Goal: Task Accomplishment & Management: Complete application form

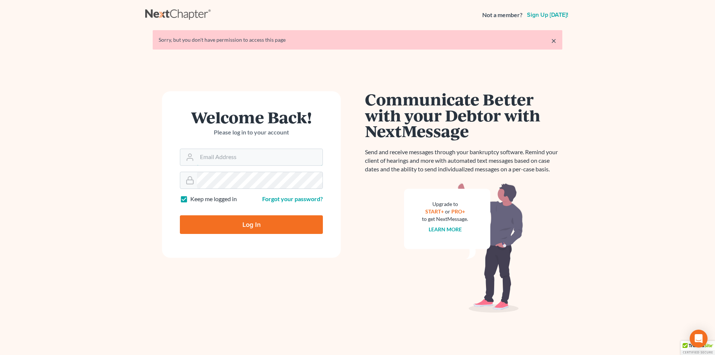
type input "[PERSON_NAME][EMAIL_ADDRESS][DOMAIN_NAME]"
click at [222, 223] on input "Log In" at bounding box center [251, 224] width 143 height 19
type input "Thinking..."
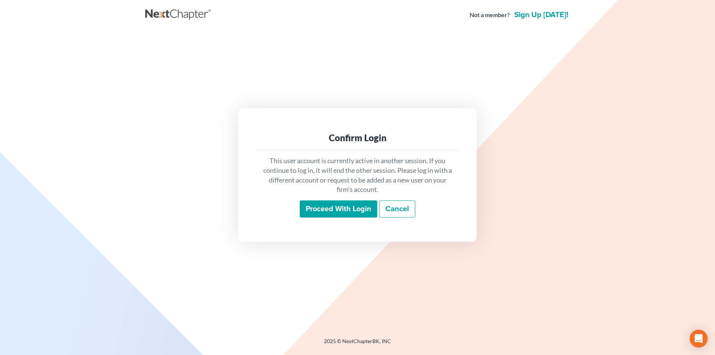
click at [348, 212] on input "Proceed with login" at bounding box center [338, 208] width 77 height 17
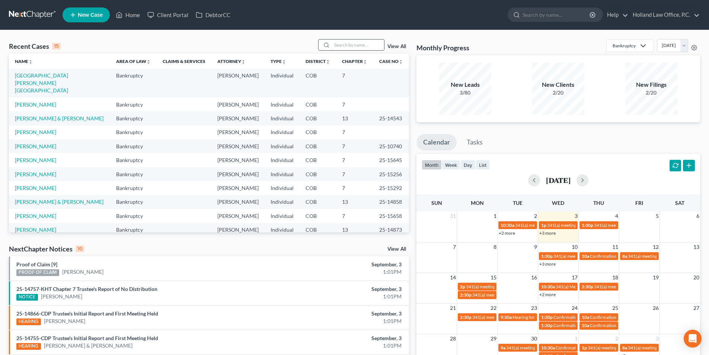
click at [372, 44] on input "search" at bounding box center [358, 44] width 52 height 11
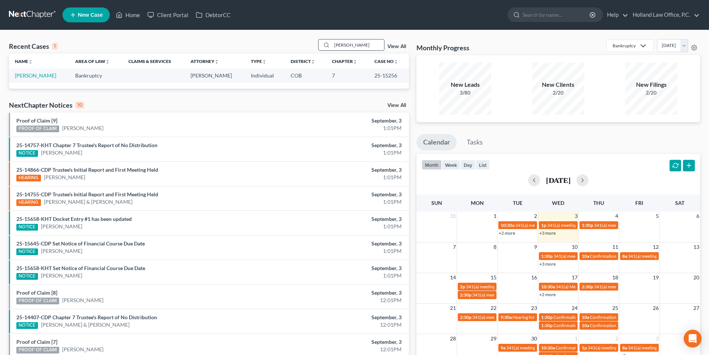
drag, startPoint x: 373, startPoint y: 44, endPoint x: 326, endPoint y: 42, distance: 47.7
click at [326, 42] on div "[PERSON_NAME]" at bounding box center [351, 45] width 66 height 12
type input "[PERSON_NAME]"
click at [42, 76] on link "[PERSON_NAME]" at bounding box center [35, 75] width 41 height 6
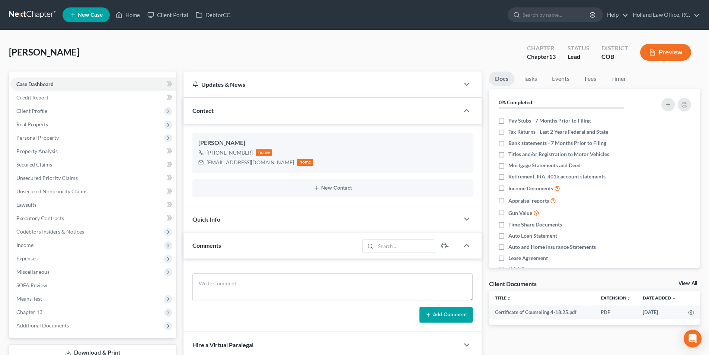
scroll to position [207, 0]
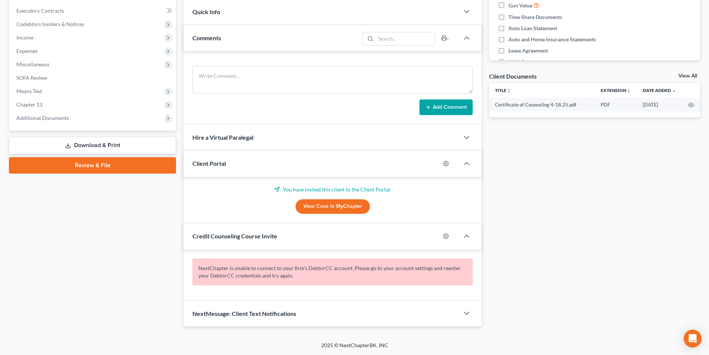
click at [448, 104] on button "Add Comment" at bounding box center [446, 107] width 53 height 16
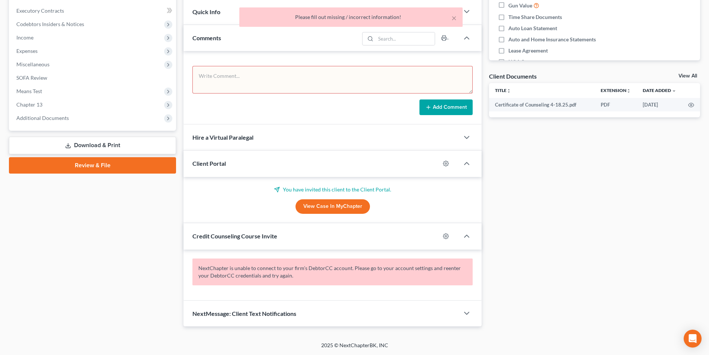
click at [230, 80] on textarea at bounding box center [333, 80] width 280 height 28
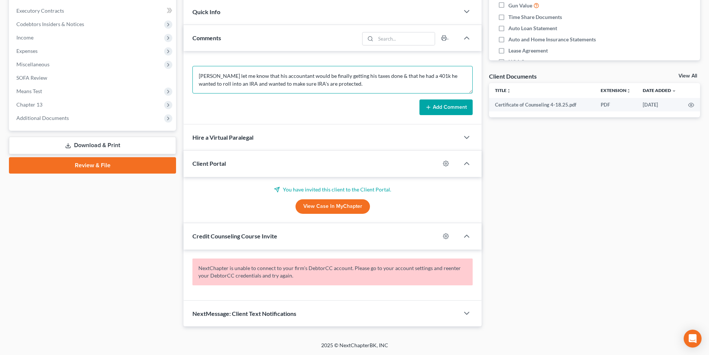
type textarea "[PERSON_NAME] let me know that his accountant would be finally getting his taxe…"
click at [439, 105] on button "Add Comment" at bounding box center [446, 107] width 53 height 16
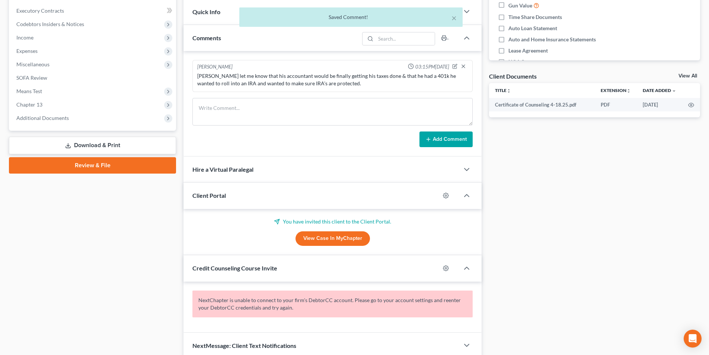
scroll to position [0, 0]
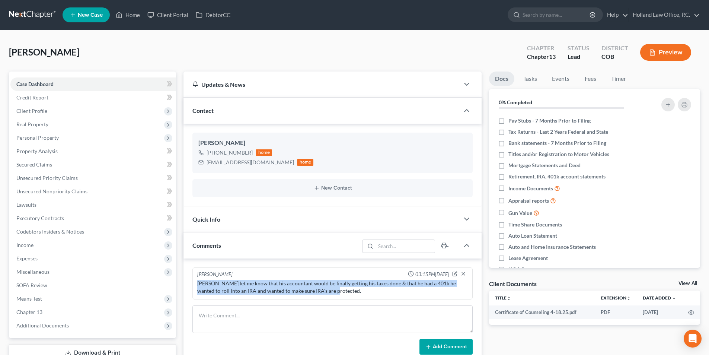
drag, startPoint x: 317, startPoint y: 291, endPoint x: 207, endPoint y: 289, distance: 109.9
click at [199, 283] on div "[PERSON_NAME] let me know that his accountant would be finally getting his taxe…" at bounding box center [332, 287] width 271 height 15
drag, startPoint x: 213, startPoint y: 289, endPoint x: 353, endPoint y: 296, distance: 140.2
click at [353, 296] on div "[PERSON_NAME] let me know that his accountant would be finally getting his taxe…" at bounding box center [333, 287] width 274 height 18
drag, startPoint x: 325, startPoint y: 292, endPoint x: 198, endPoint y: 284, distance: 128.0
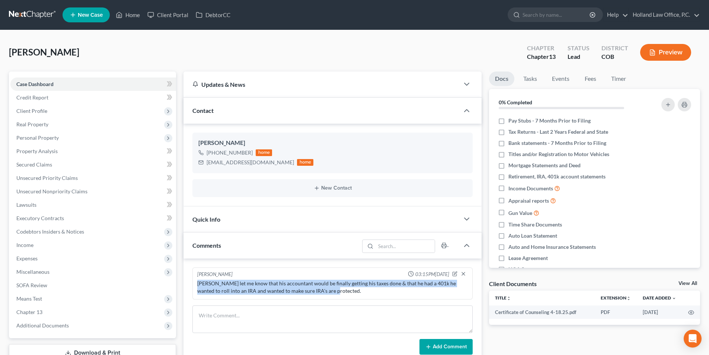
click at [198, 284] on div "[PERSON_NAME] let me know that his accountant would be finally getting his taxe…" at bounding box center [332, 287] width 271 height 15
copy div "[PERSON_NAME] let me know that his accountant would be finally getting his taxe…"
click at [131, 18] on link "Home" at bounding box center [128, 14] width 32 height 13
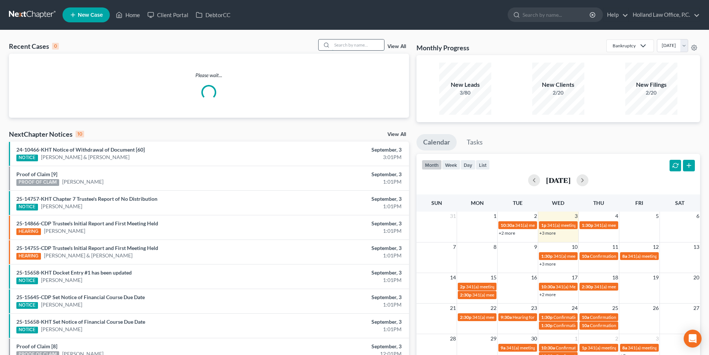
click at [366, 47] on input "search" at bounding box center [358, 44] width 52 height 11
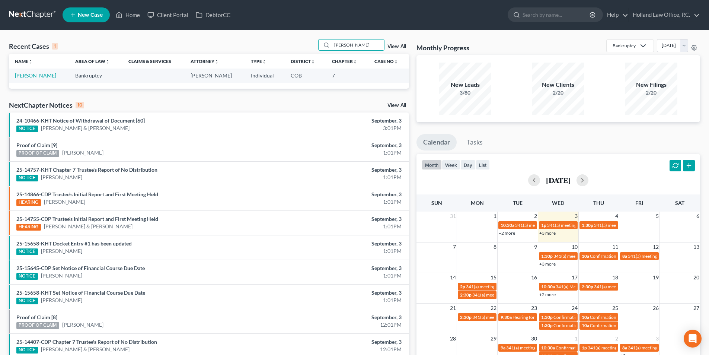
type input "[PERSON_NAME]"
click at [38, 75] on link "[PERSON_NAME]" at bounding box center [35, 75] width 41 height 6
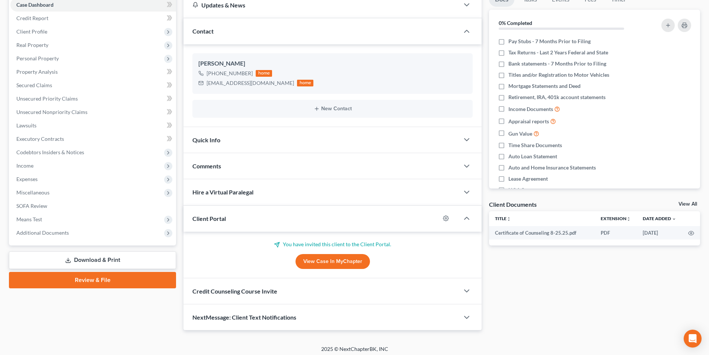
scroll to position [83, 0]
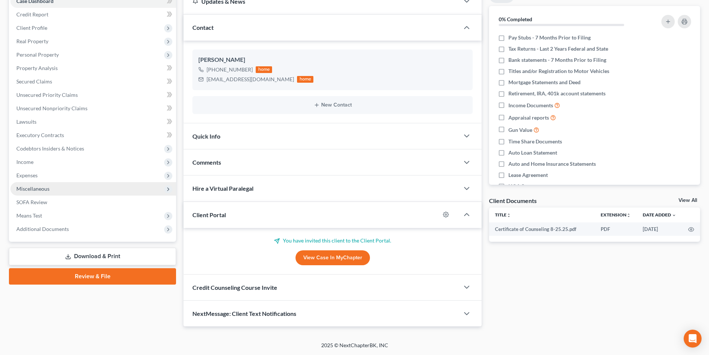
click at [48, 189] on span "Miscellaneous" at bounding box center [32, 188] width 33 height 6
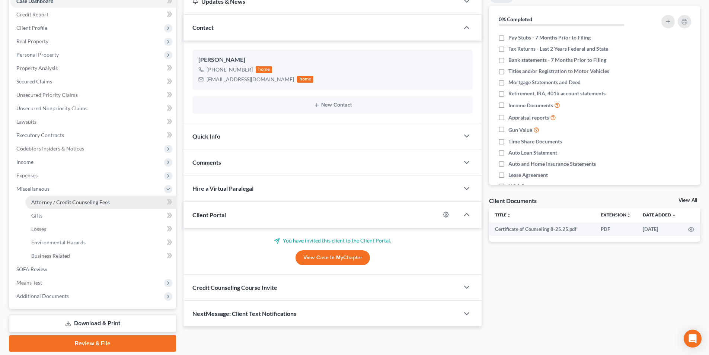
click at [66, 206] on link "Attorney / Credit Counseling Fees" at bounding box center [100, 201] width 151 height 13
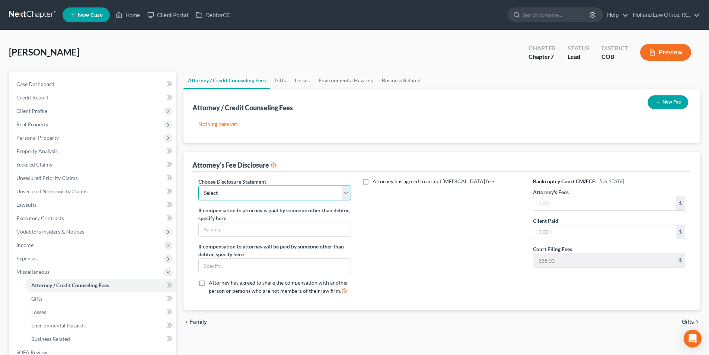
click at [287, 197] on select "Select Disclosure" at bounding box center [274, 192] width 152 height 15
select select "0"
click at [198, 185] on select "Select Disclosure" at bounding box center [274, 192] width 152 height 15
click at [558, 206] on input "text" at bounding box center [605, 203] width 143 height 14
click at [589, 203] on input "text" at bounding box center [605, 203] width 143 height 14
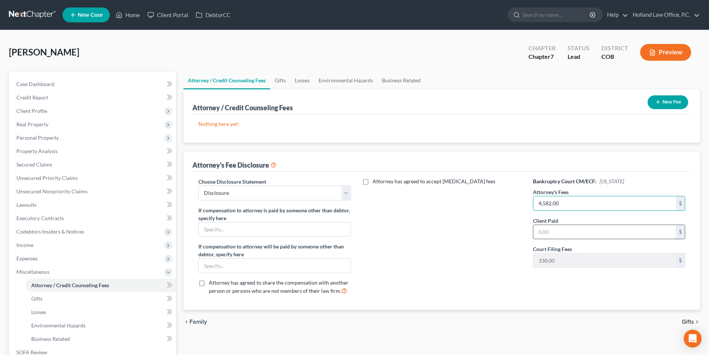
type input "4,582.00"
click at [569, 233] on input "text" at bounding box center [605, 232] width 143 height 14
type input "4,582.00"
click at [658, 101] on icon "button" at bounding box center [658, 102] width 6 height 6
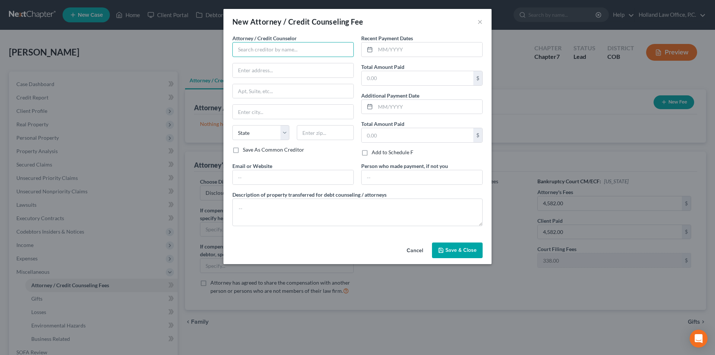
click at [268, 53] on input "text" at bounding box center [292, 49] width 121 height 15
type input "Holland Law Office"
click at [289, 63] on div "Holland Law Office" at bounding box center [276, 62] width 77 height 7
type input "[STREET_ADDRESS][PERSON_NAME]"
type input "Loveland"
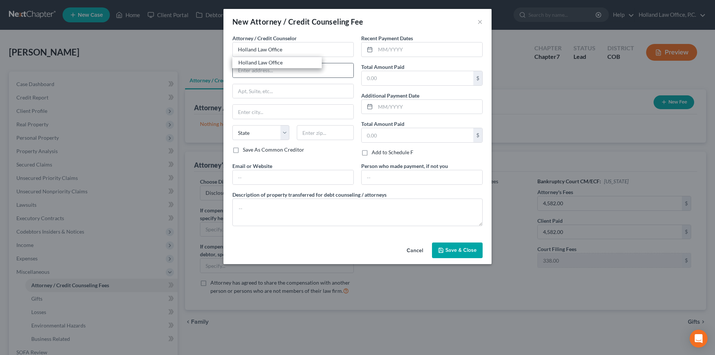
select select "5"
type input "80538"
click at [411, 51] on input "text" at bounding box center [428, 49] width 107 height 14
type input "[DATE]"
click at [403, 75] on input "text" at bounding box center [418, 78] width 112 height 14
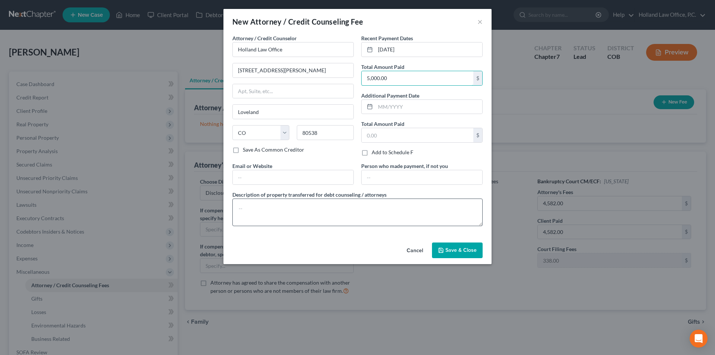
type input "5,000.00"
click at [261, 209] on textarea at bounding box center [357, 212] width 250 height 28
type textarea "Filing Fee $338, Credit Report $40, Credit Counseling $20, Financial Education …"
click at [442, 249] on icon "button" at bounding box center [441, 250] width 6 height 6
